Goal: Navigation & Orientation: Go to known website

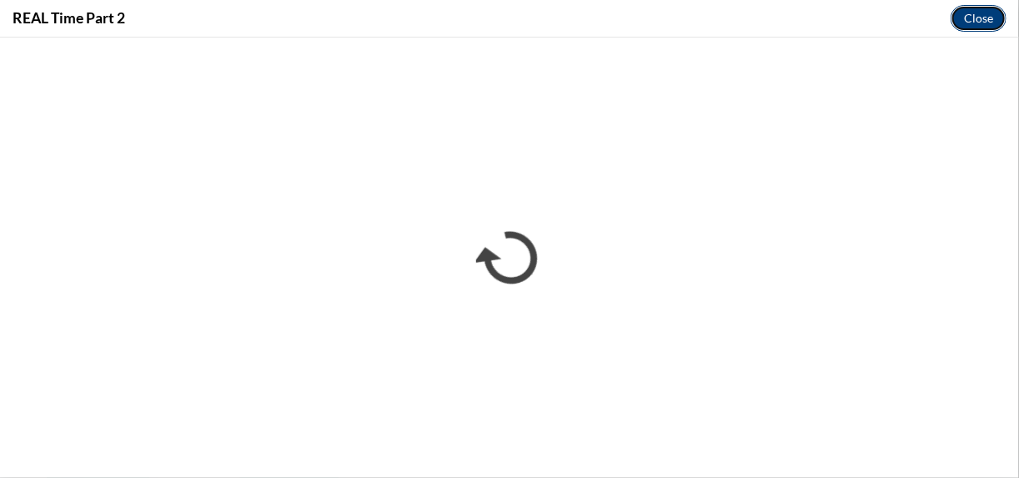
click at [974, 18] on button "Close" at bounding box center [978, 18] width 56 height 27
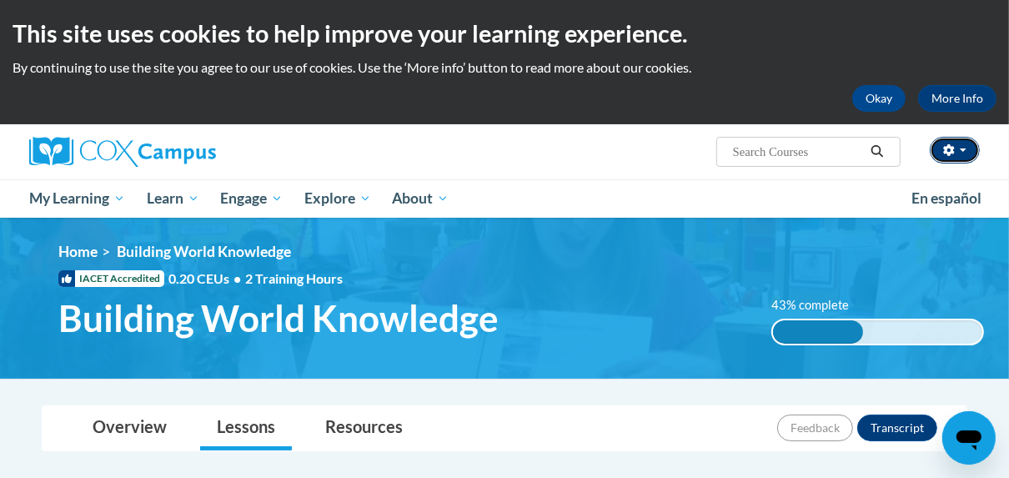
click at [957, 145] on button "button" at bounding box center [954, 150] width 50 height 27
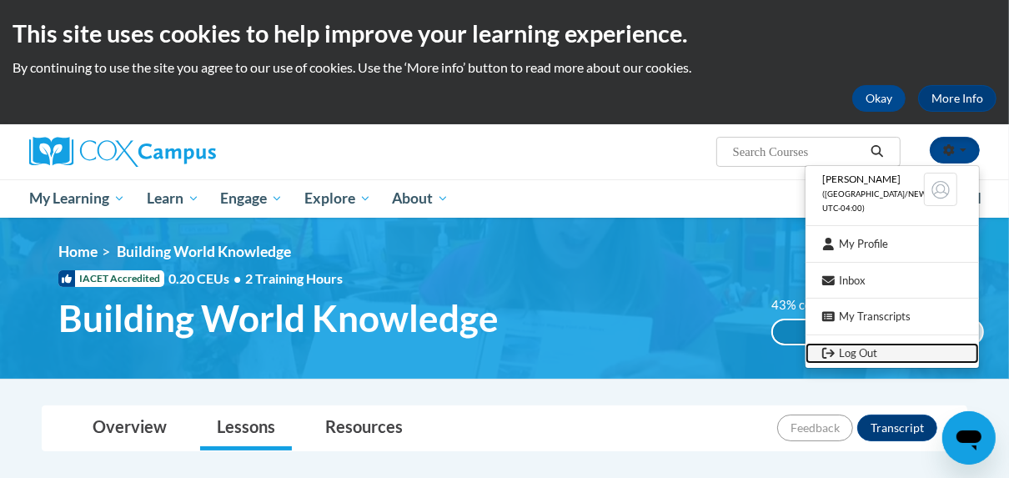
click at [858, 350] on link "Log Out" at bounding box center [891, 353] width 173 height 21
